Goal: Contribute content: Submit feedback/report problem

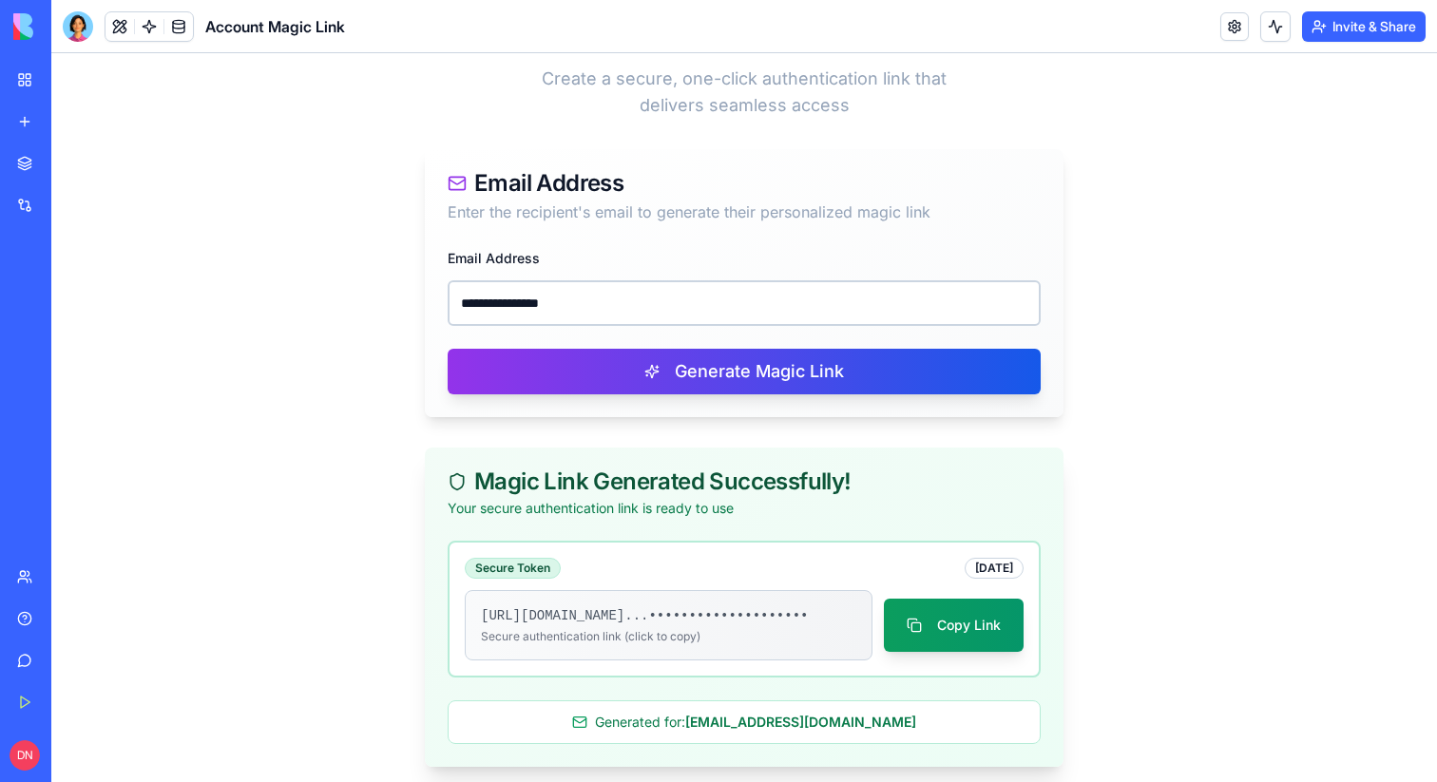
click at [63, 170] on div "Marketplace" at bounding box center [58, 163] width 25 height 19
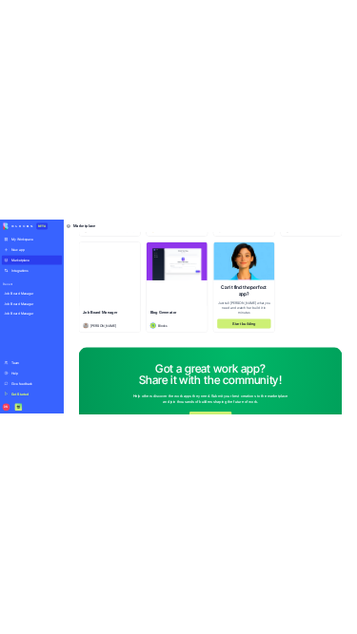
scroll to position [5567, 0]
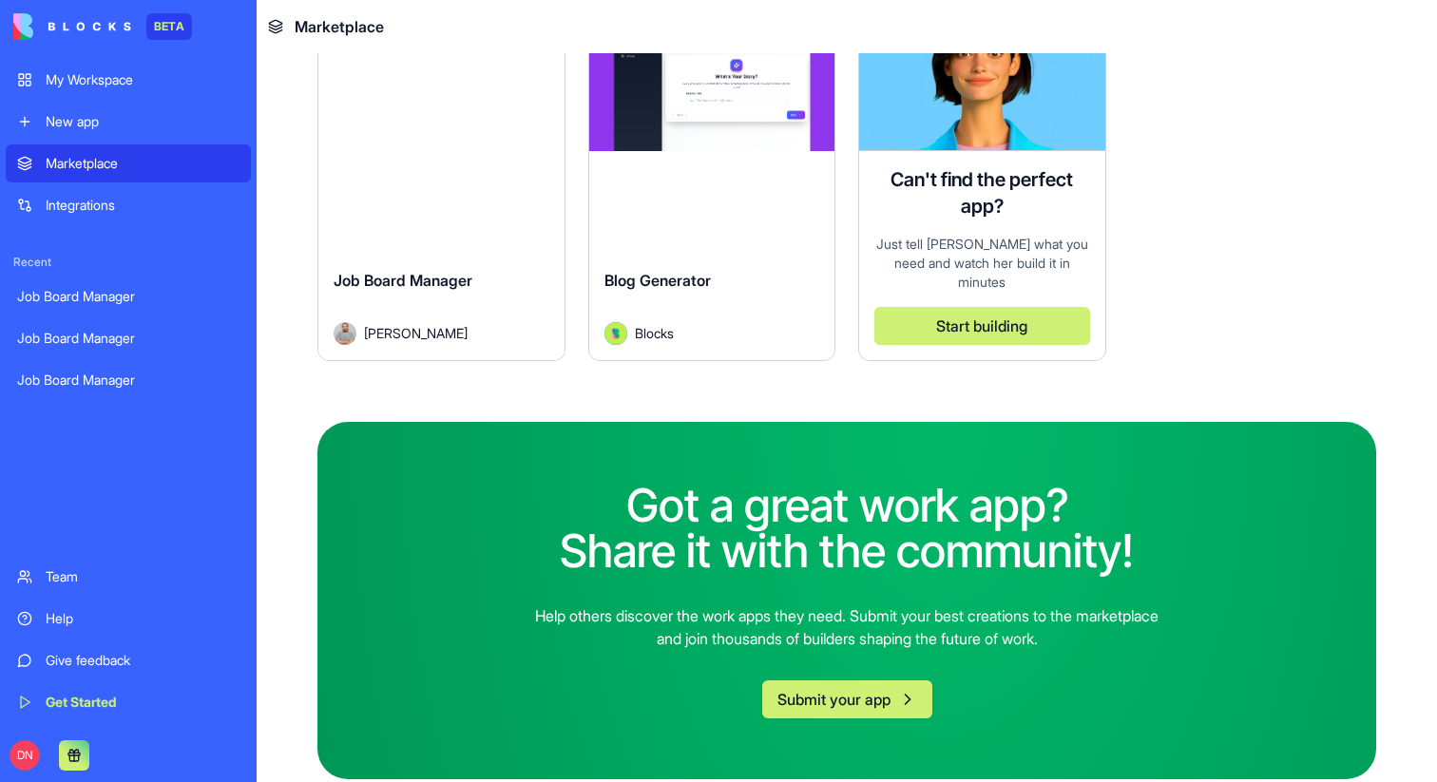
click at [866, 685] on button "Submit your app" at bounding box center [847, 700] width 170 height 38
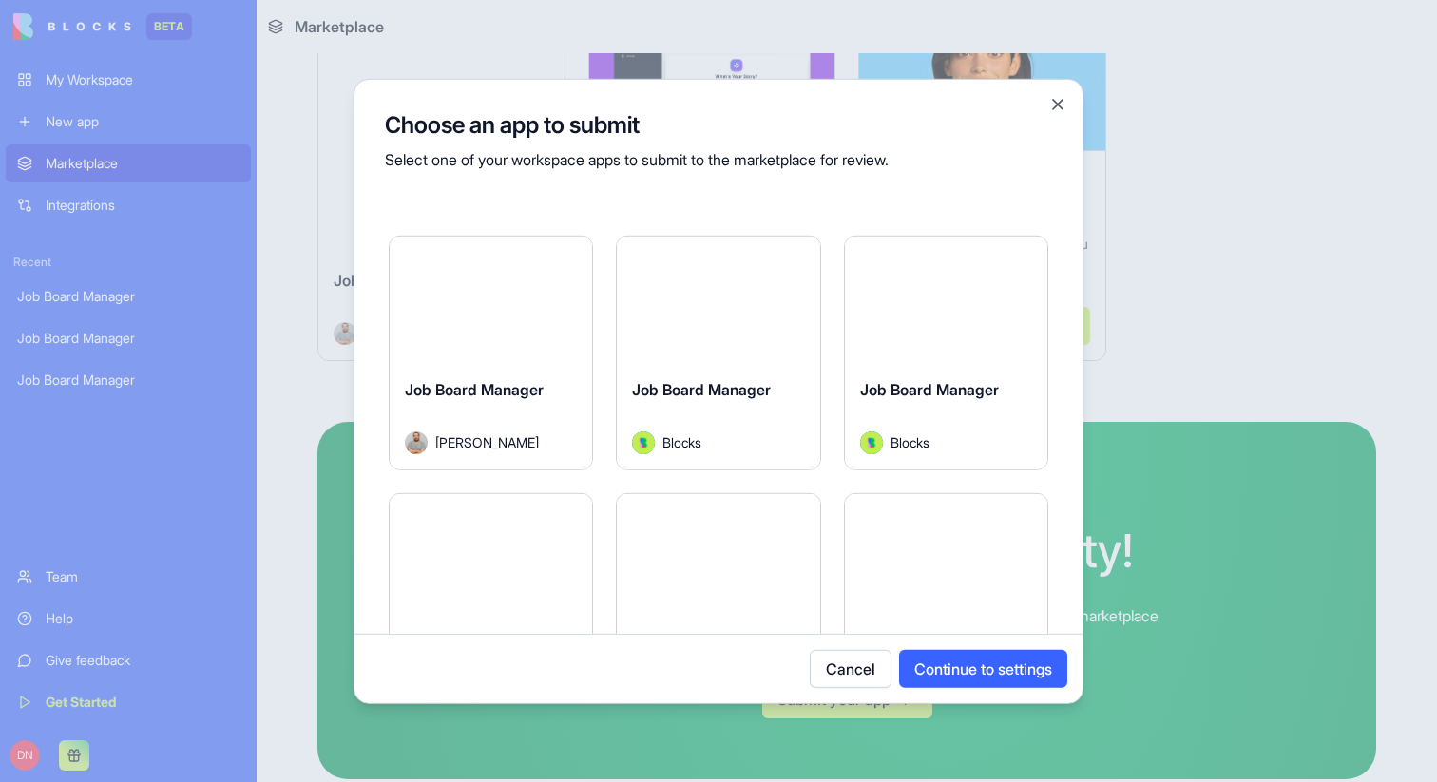
click at [855, 668] on button "Cancel" at bounding box center [851, 669] width 82 height 38
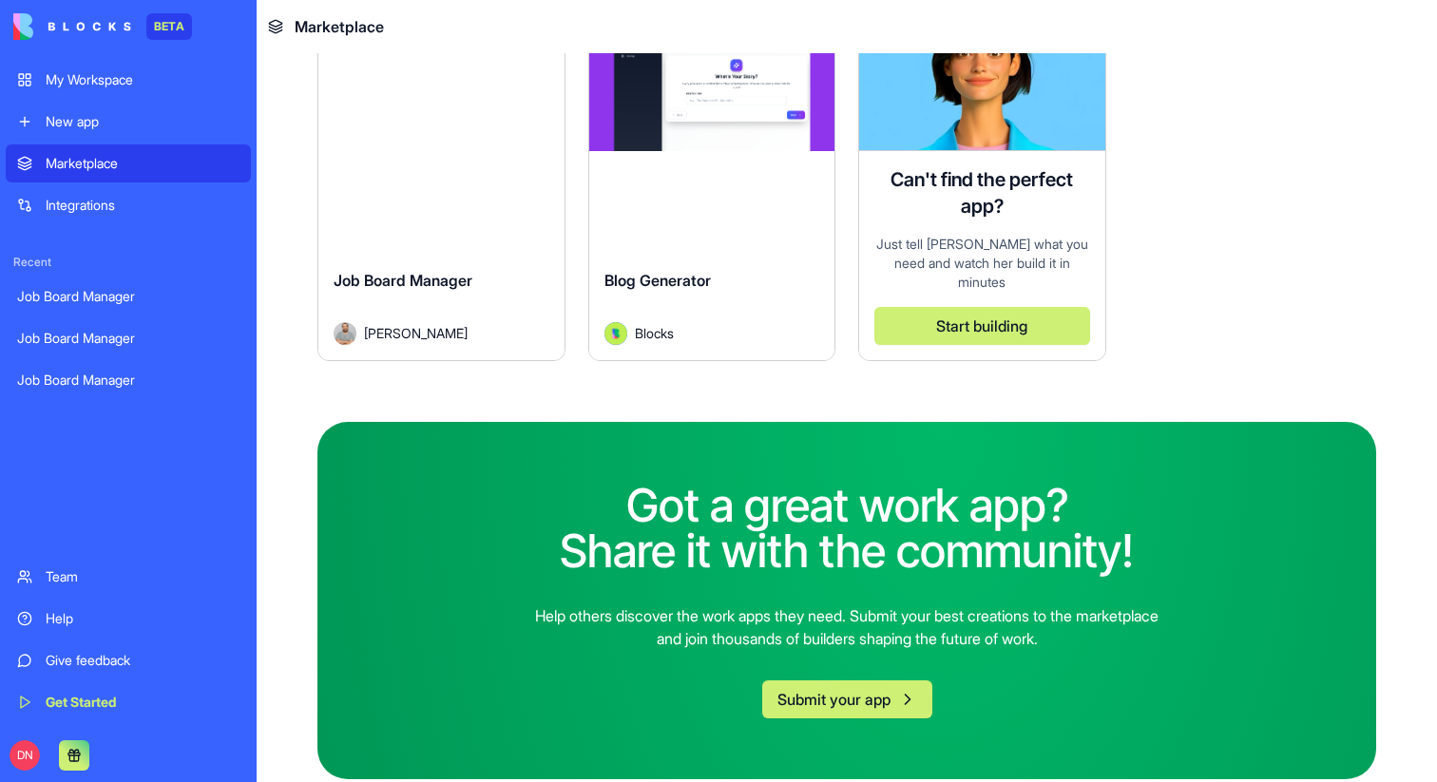
click at [799, 681] on button "Submit your app" at bounding box center [847, 700] width 170 height 38
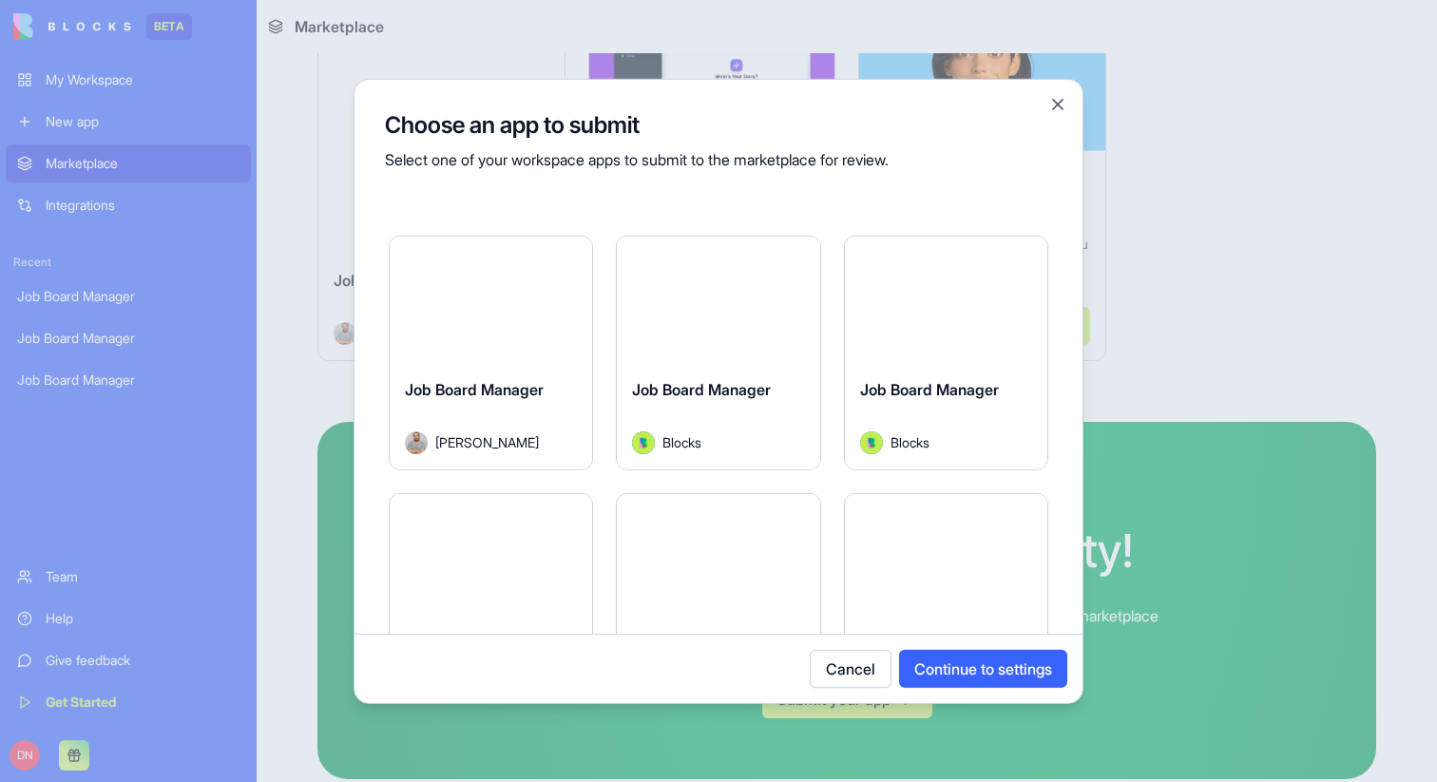
click at [756, 741] on div at bounding box center [718, 391] width 1437 height 782
